Goal: Task Accomplishment & Management: Manage account settings

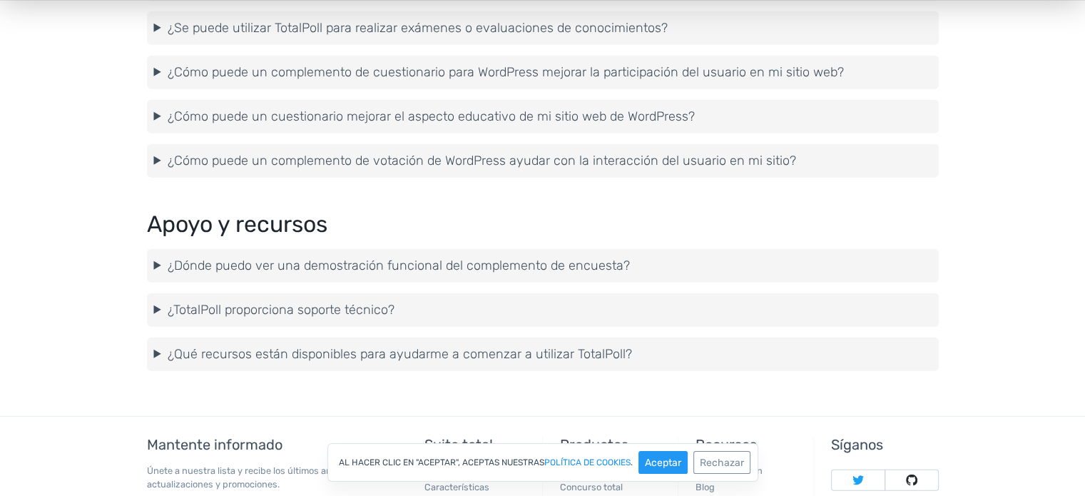
scroll to position [3853, 0]
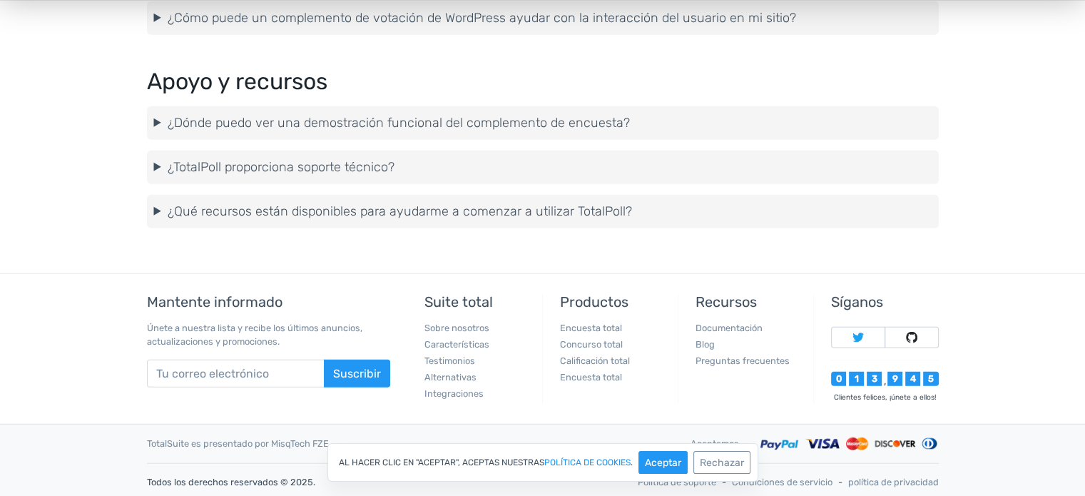
click at [172, 176] on details "¿TotalPoll proporciona soporte técnico? Sí, ofrecemos un excelente soporte técn…" at bounding box center [543, 168] width 792 height 34
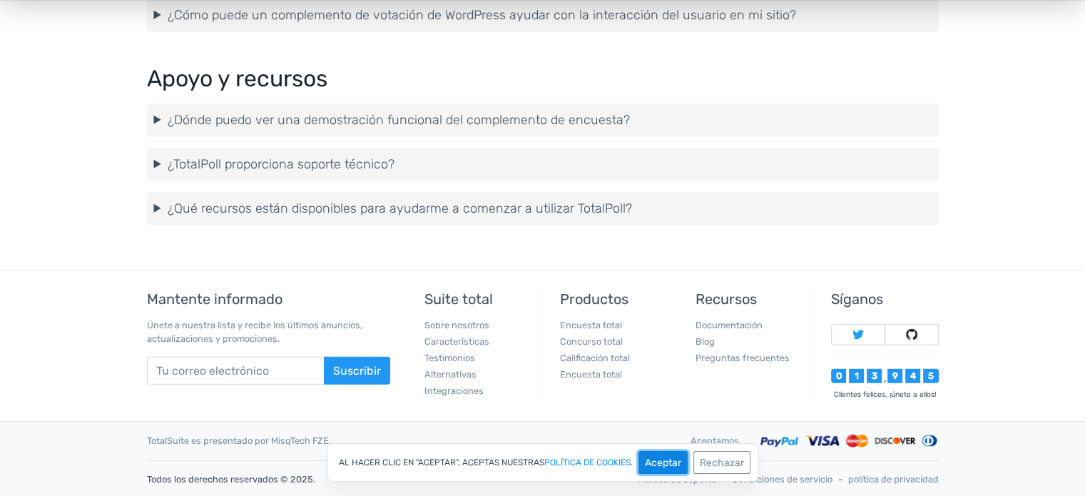
click at [663, 458] on font "Aceptar" at bounding box center [663, 463] width 36 height 12
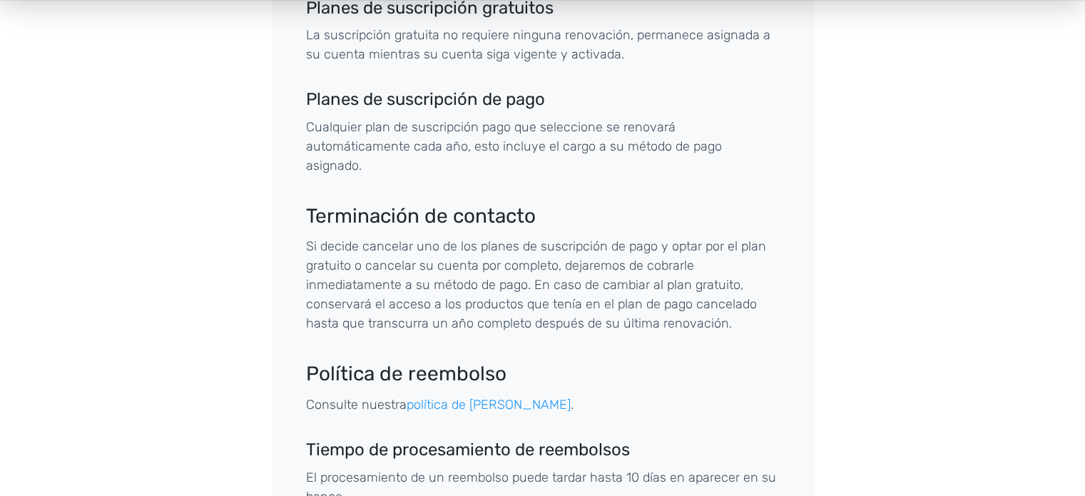
scroll to position [856, 0]
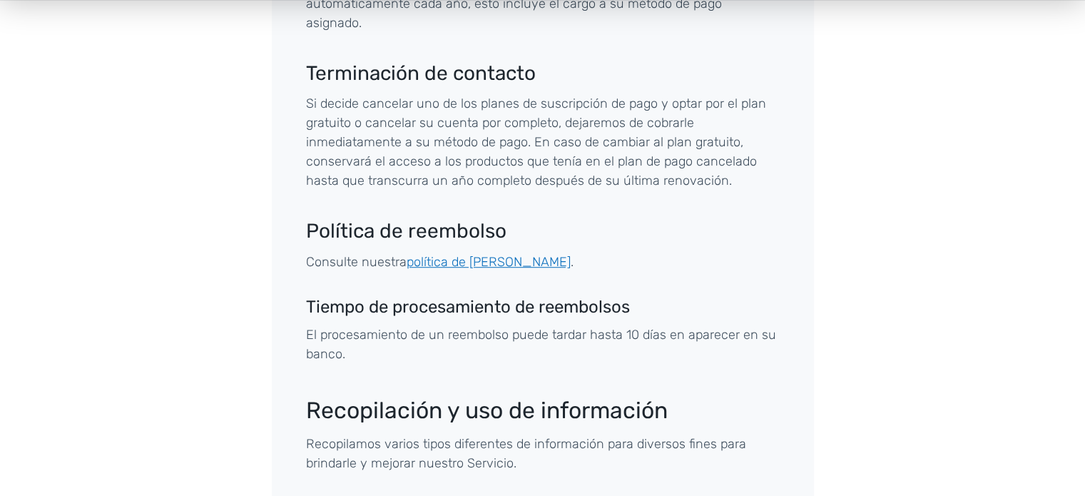
click at [432, 254] on font "política de [PERSON_NAME]" at bounding box center [489, 262] width 164 height 16
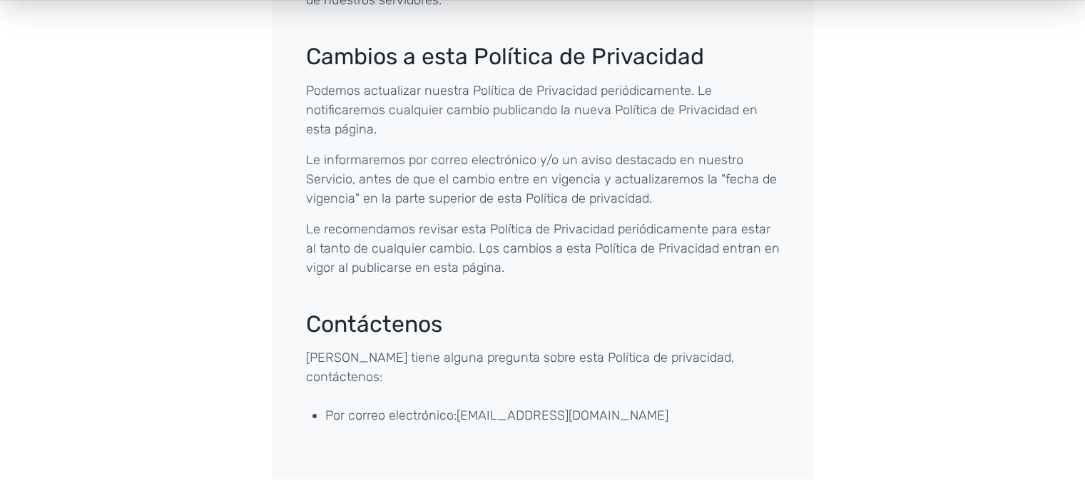
scroll to position [4566, 0]
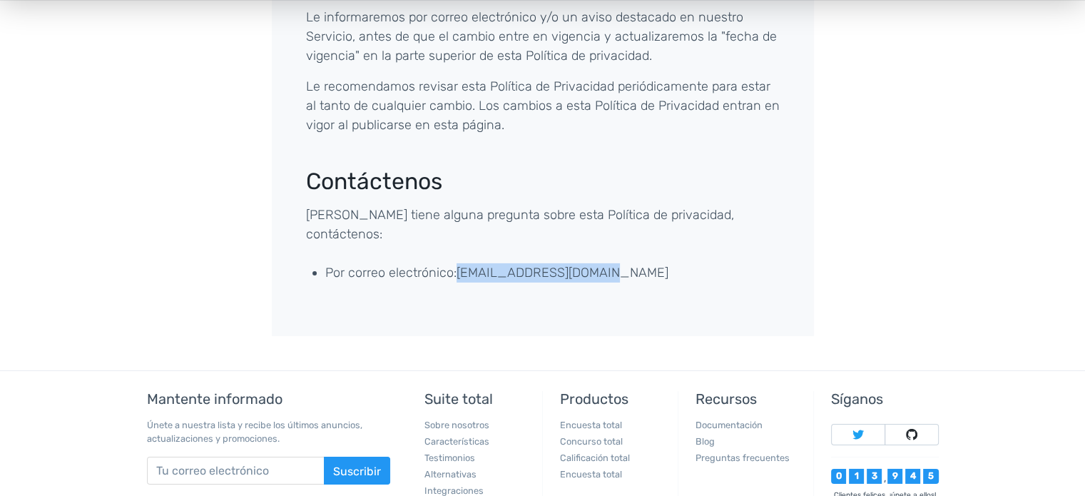
drag, startPoint x: 605, startPoint y: 258, endPoint x: 461, endPoint y: 253, distance: 144.2
click at [461, 263] on li "Por correo electrónico: [EMAIL_ADDRESS][DOMAIN_NAME]" at bounding box center [552, 272] width 454 height 19
copy font "[EMAIL_ADDRESS][DOMAIN_NAME]"
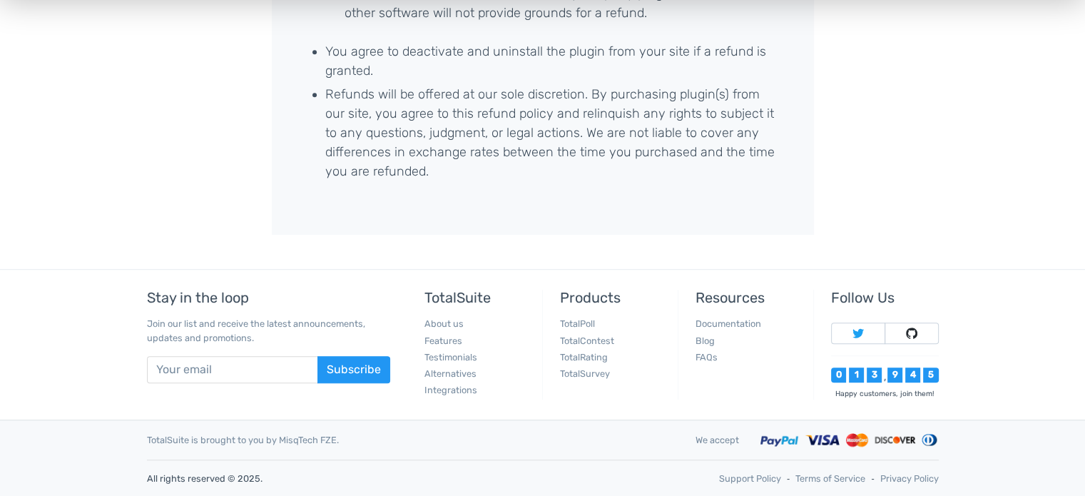
scroll to position [354, 0]
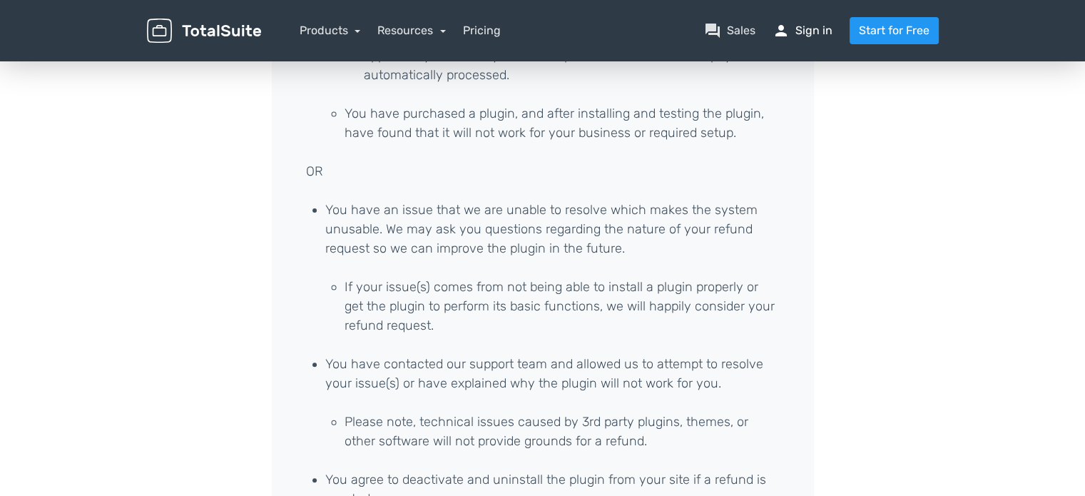
click at [814, 36] on link "person Sign in" at bounding box center [803, 30] width 60 height 17
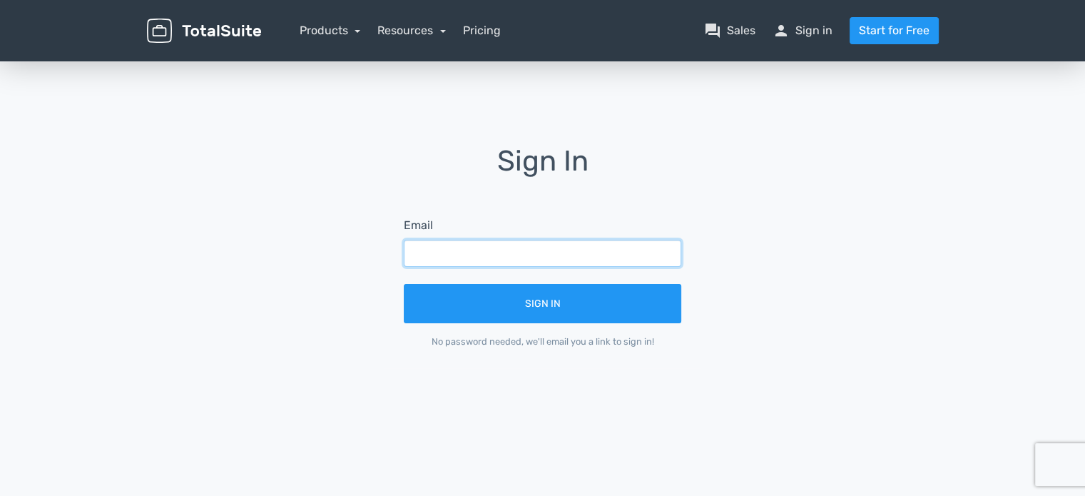
click at [481, 253] on input "text" at bounding box center [543, 253] width 278 height 27
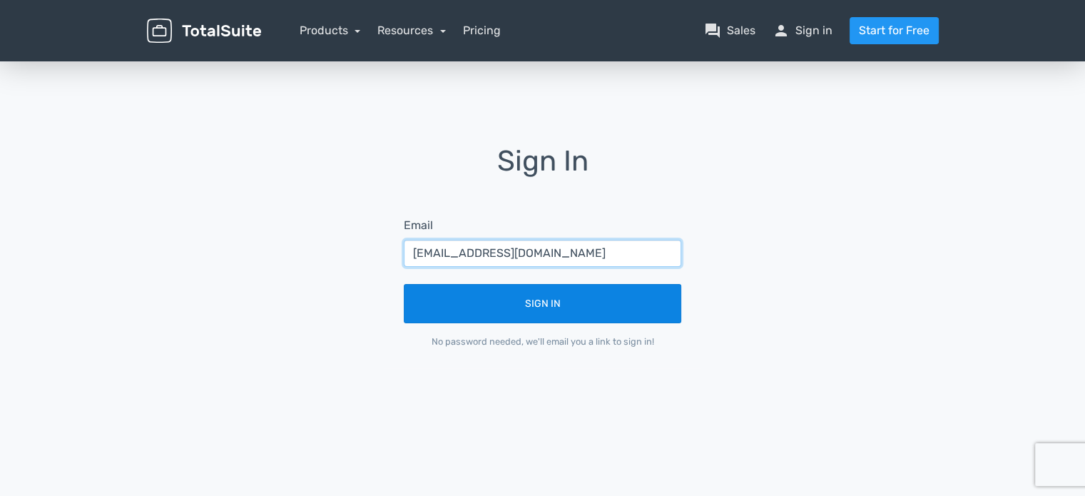
type input "canietinacional@gmail.com"
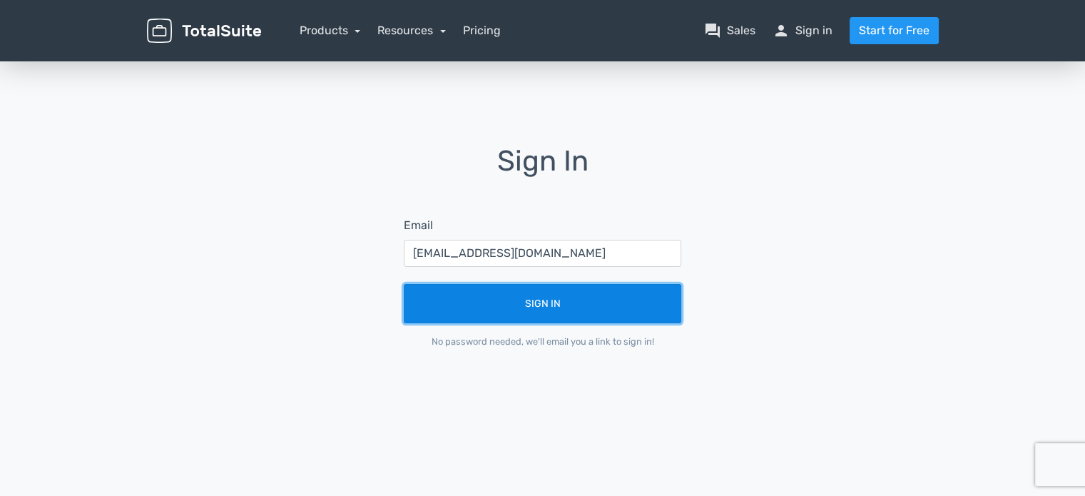
click at [554, 298] on button "Sign In" at bounding box center [543, 303] width 278 height 39
